Goal: Task Accomplishment & Management: Use online tool/utility

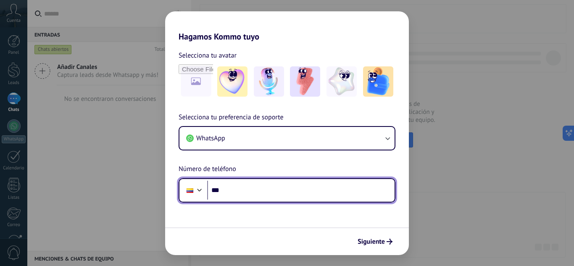
click at [244, 195] on input "***" at bounding box center [300, 190] width 187 height 19
type input "**********"
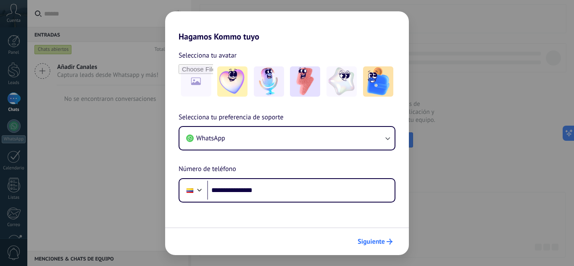
click at [389, 239] on icon "submit" at bounding box center [389, 242] width 6 height 6
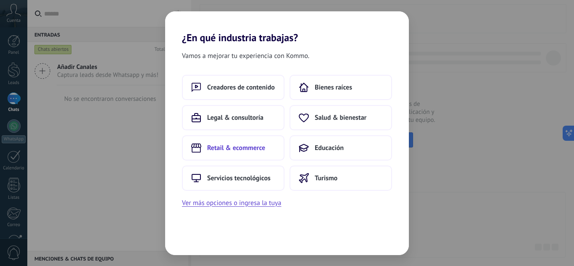
click at [234, 148] on span "Retail & ecommerce" at bounding box center [236, 148] width 58 height 8
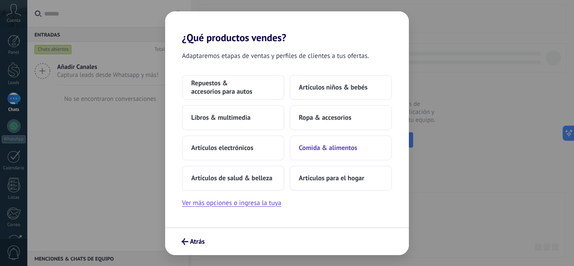
click at [338, 147] on span "Comida & alimentos" at bounding box center [328, 148] width 58 height 8
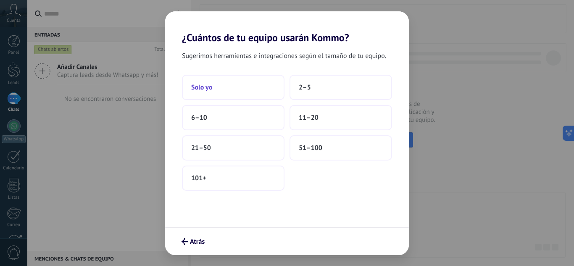
click at [220, 86] on button "Solo yo" at bounding box center [233, 87] width 103 height 25
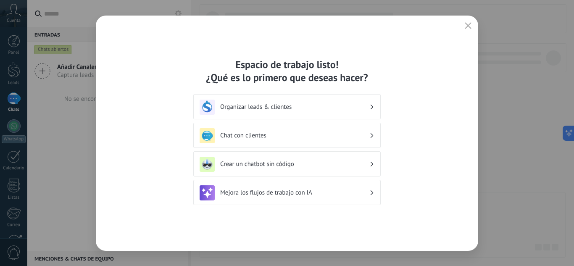
click at [272, 171] on div "Crear un chatbot sin código" at bounding box center [287, 164] width 175 height 15
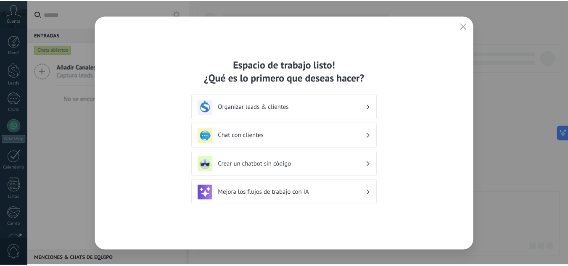
scroll to position [84, 0]
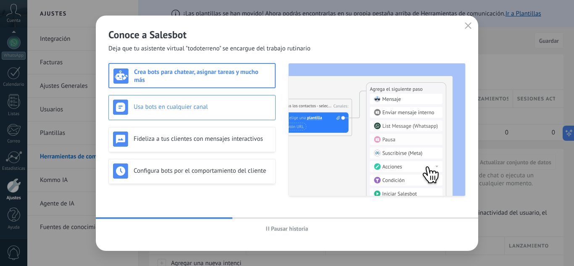
click at [174, 114] on div "Usa bots en cualquier canal" at bounding box center [192, 107] width 158 height 15
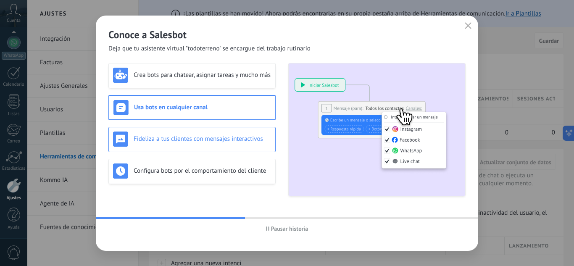
click at [176, 131] on div "Fideliza a tus clientes con mensajes interactivos" at bounding box center [192, 138] width 158 height 15
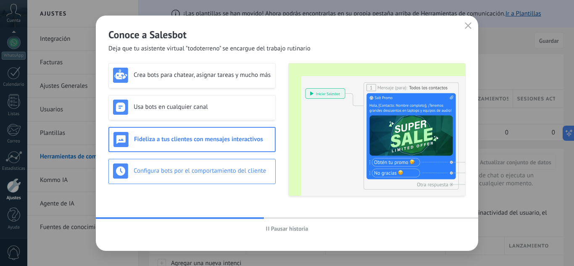
click at [181, 170] on h3 "Configura bots por el comportamiento del cliente" at bounding box center [202, 171] width 137 height 8
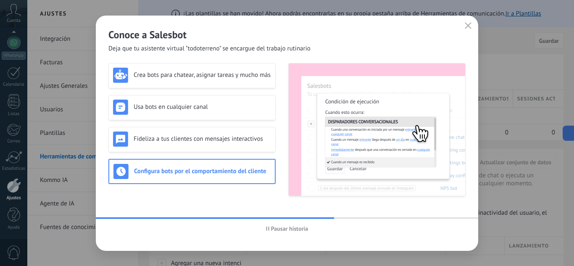
click at [467, 28] on icon "button" at bounding box center [468, 25] width 7 height 7
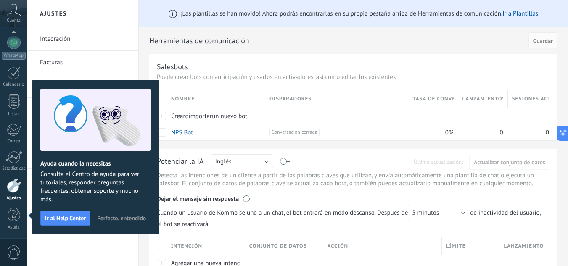
click at [139, 219] on span "Perfecto, entendido" at bounding box center [121, 218] width 49 height 6
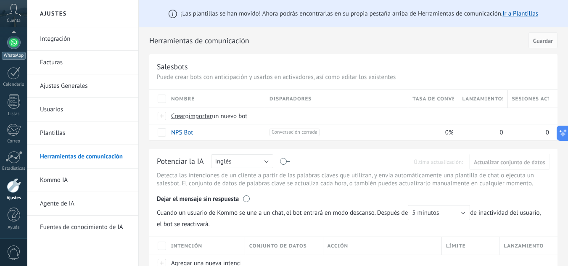
click at [13, 43] on div at bounding box center [13, 42] width 13 height 13
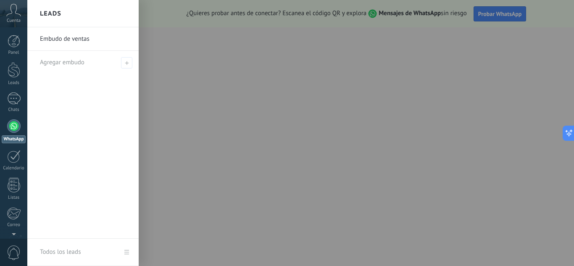
click at [212, 199] on div at bounding box center [314, 133] width 574 height 266
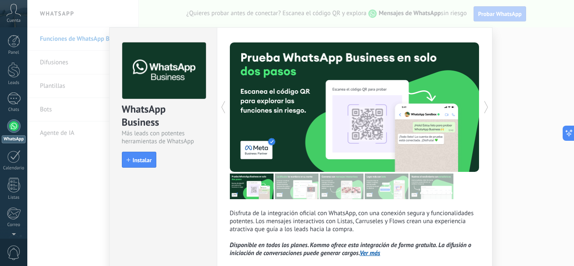
scroll to position [53, 0]
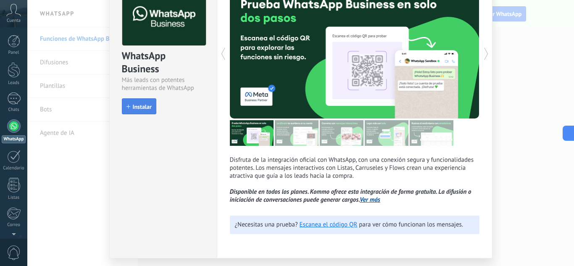
click at [130, 103] on button "Instalar" at bounding box center [139, 106] width 34 height 16
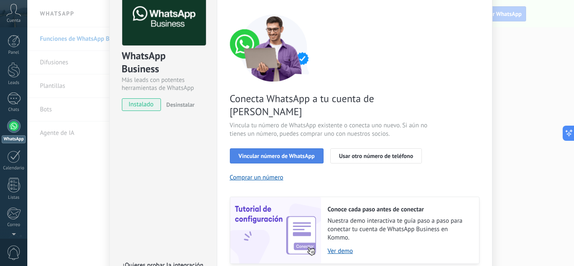
click at [300, 148] on button "Vincular número de WhatsApp" at bounding box center [277, 155] width 94 height 15
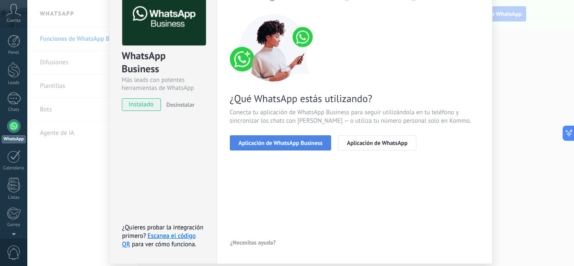
click at [289, 140] on span "Aplicación de WhatsApp Business" at bounding box center [281, 143] width 84 height 6
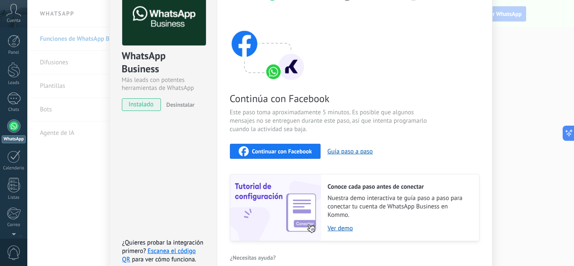
click at [281, 151] on span "Continuar con Facebook" at bounding box center [282, 151] width 60 height 6
